Goal: Find specific page/section

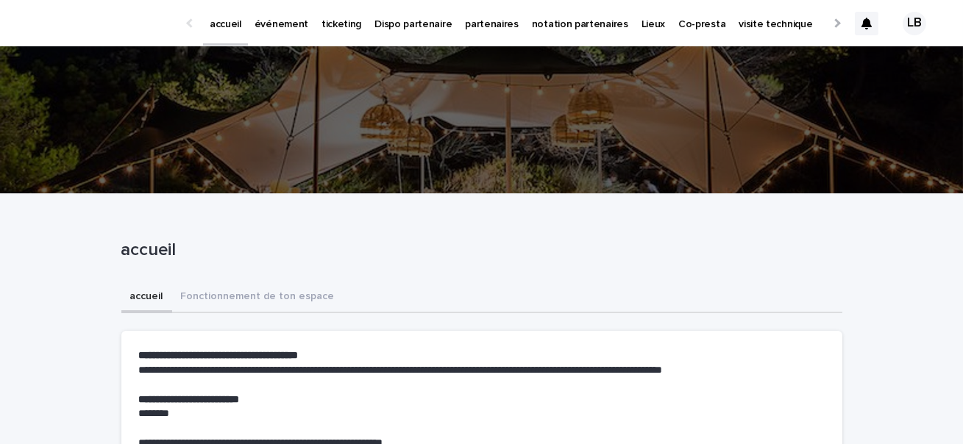
click at [283, 21] on p "événement" at bounding box center [282, 15] width 54 height 31
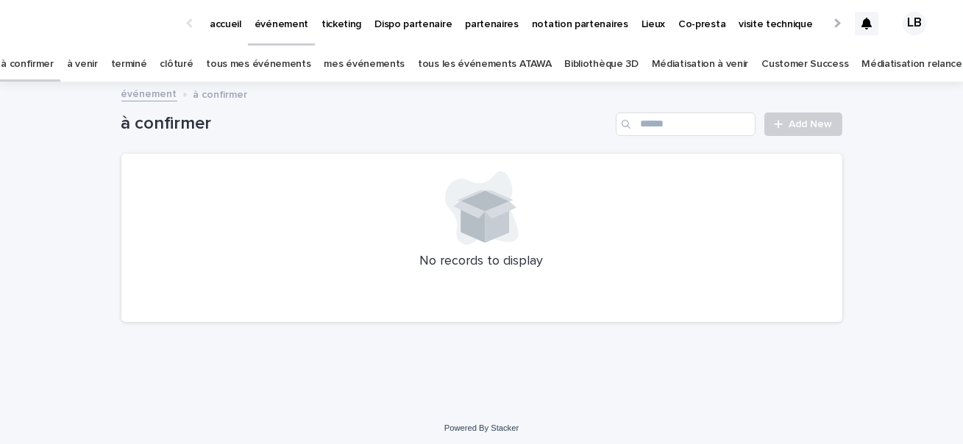
click at [98, 58] on link "à venir" at bounding box center [82, 64] width 31 height 35
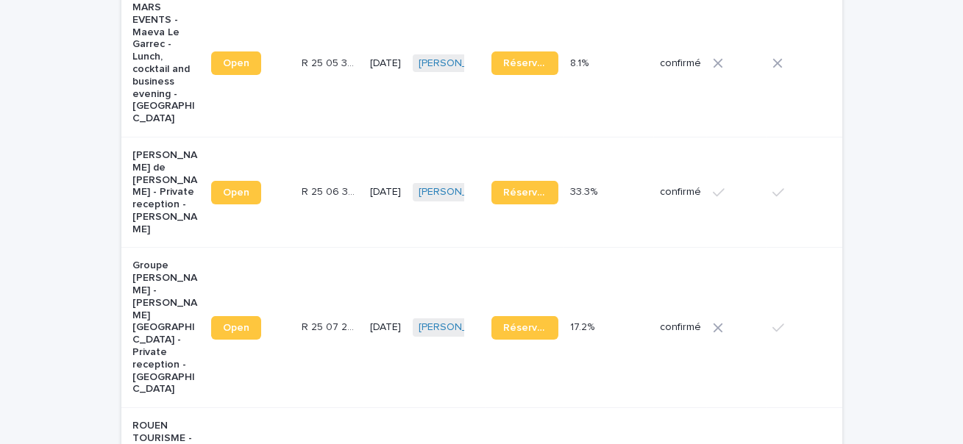
scroll to position [574, 0]
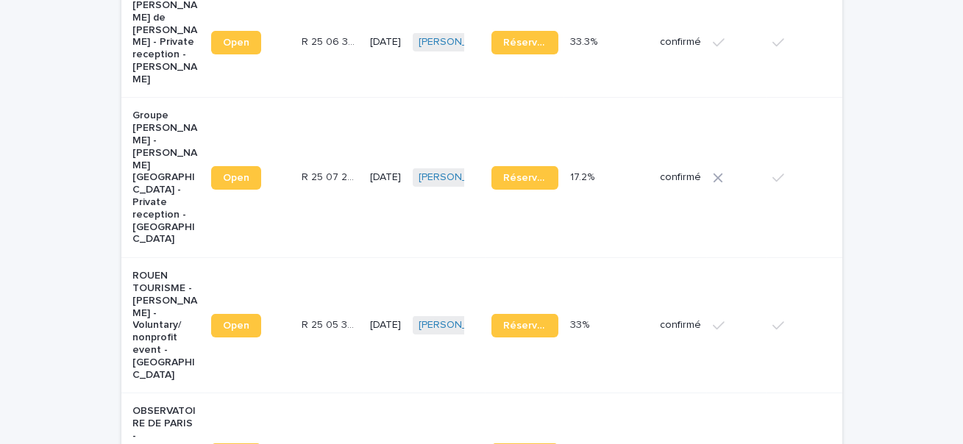
click at [174, 110] on p "Groupe [PERSON_NAME] - [PERSON_NAME][GEOGRAPHIC_DATA] - Private reception - [GE…" at bounding box center [166, 178] width 67 height 136
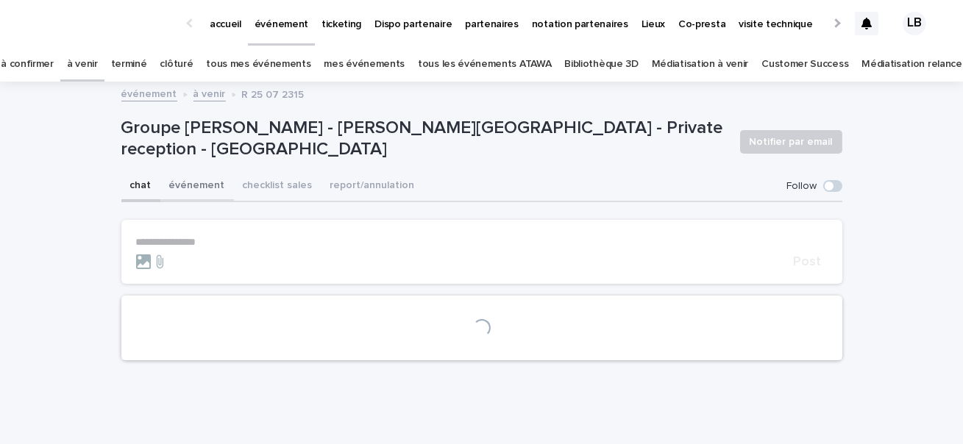
click at [204, 178] on button "événement" at bounding box center [197, 186] width 74 height 31
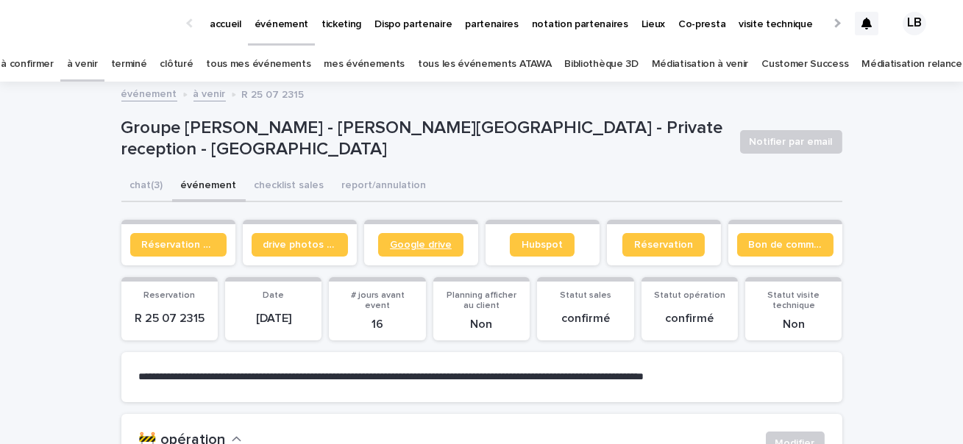
click at [433, 247] on span "Google drive" at bounding box center [421, 245] width 62 height 10
